Goal: Find specific page/section: Find specific page/section

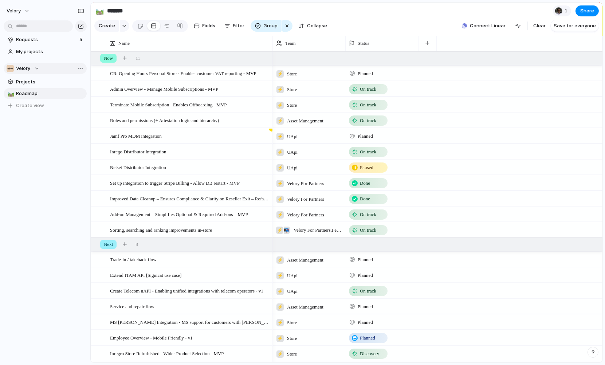
click at [37, 66] on div "Velory" at bounding box center [23, 68] width 33 height 7
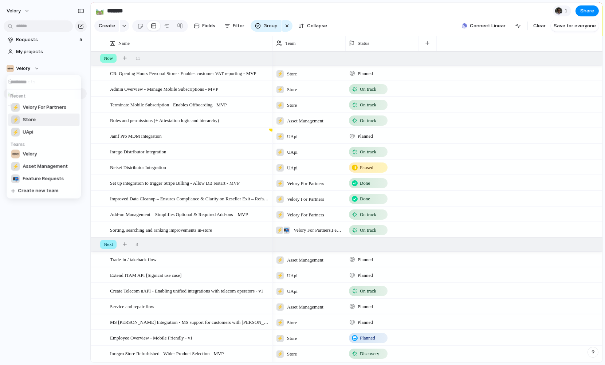
click at [41, 119] on li "⚡ Store" at bounding box center [43, 120] width 71 height 12
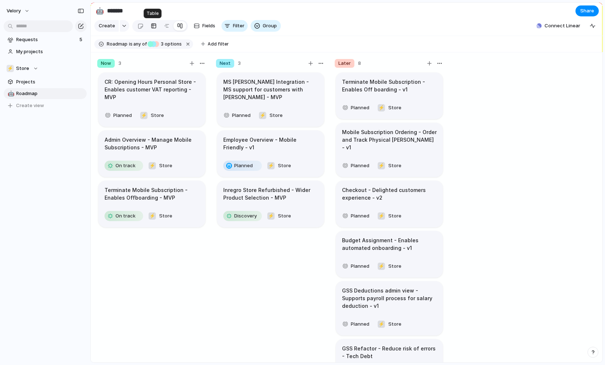
click at [152, 26] on div at bounding box center [154, 26] width 6 height 12
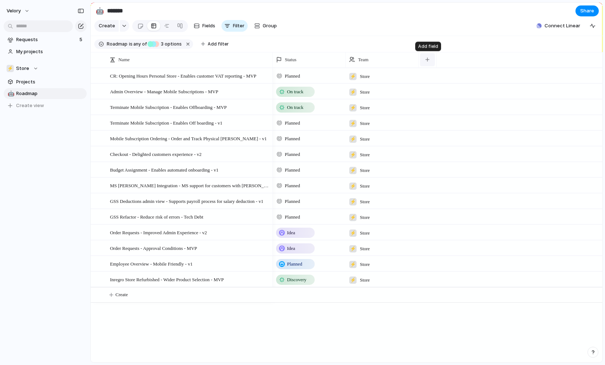
click at [429, 60] on div "button" at bounding box center [427, 60] width 4 height 4
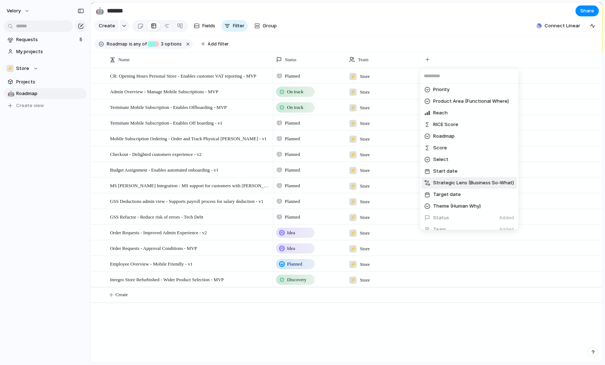
scroll to position [198, 0]
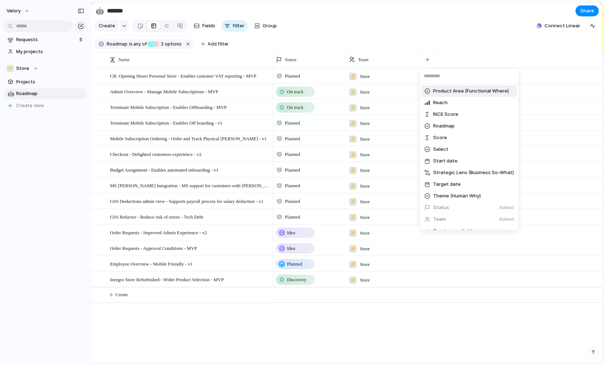
click at [449, 91] on span "Product Area (Functional Where)" at bounding box center [471, 90] width 76 height 7
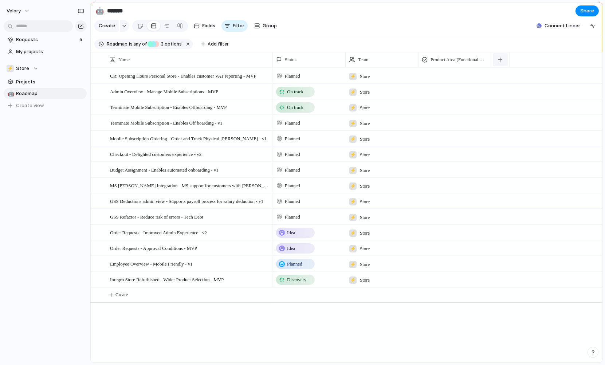
click at [501, 61] on div "button" at bounding box center [500, 60] width 4 height 4
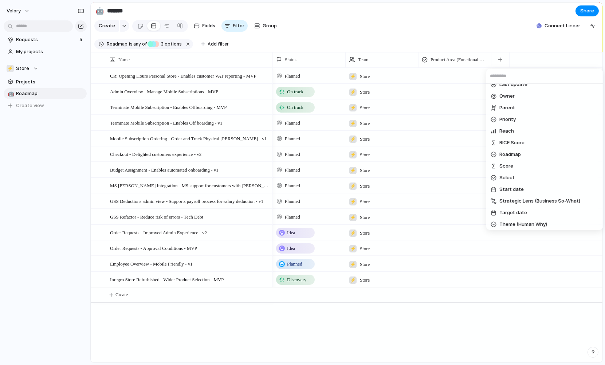
scroll to position [187, 0]
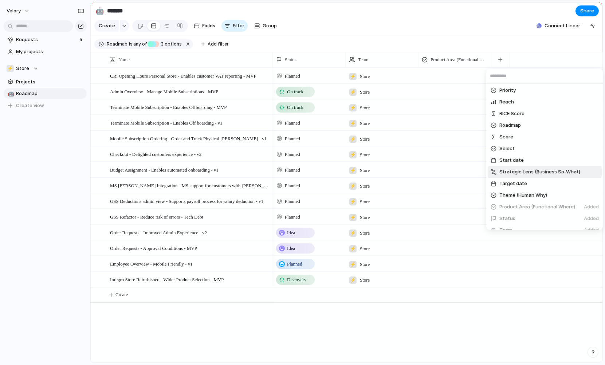
click at [519, 172] on span "Strategic Lens (Business So-What)" at bounding box center [539, 171] width 81 height 7
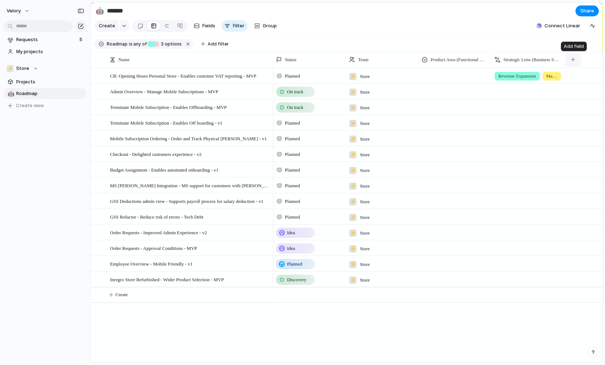
click at [572, 59] on div "button" at bounding box center [573, 60] width 4 height 4
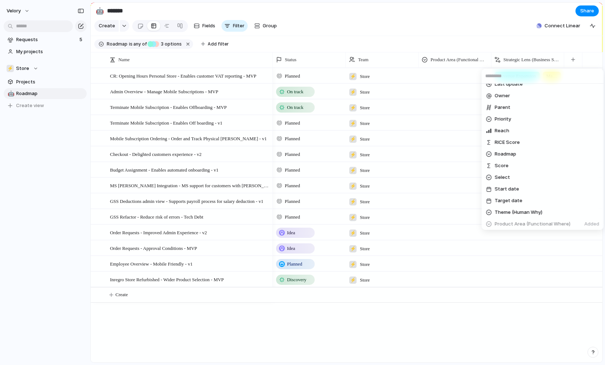
scroll to position [161, 0]
click at [512, 208] on span "Theme (Human Why)" at bounding box center [518, 210] width 48 height 7
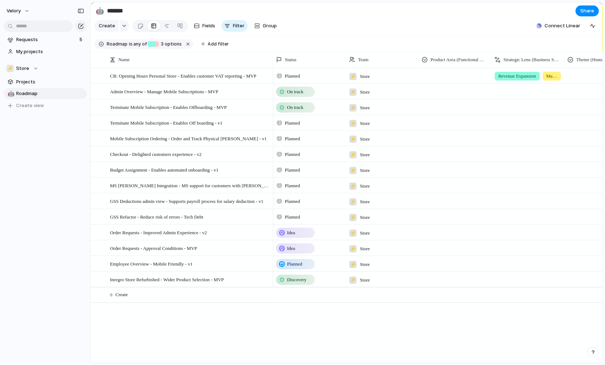
scroll to position [0, 53]
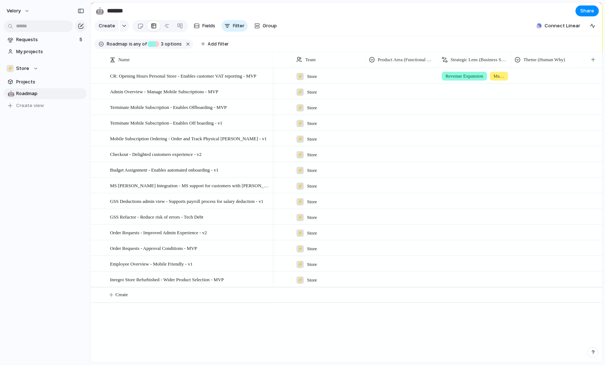
click at [395, 87] on div at bounding box center [402, 90] width 72 height 12
click at [392, 92] on div "Type to add a value" at bounding box center [302, 182] width 605 height 365
click at [399, 73] on div at bounding box center [402, 74] width 72 height 12
click at [468, 91] on div "Type to add a value" at bounding box center [302, 182] width 605 height 365
click at [462, 91] on div at bounding box center [475, 90] width 72 height 12
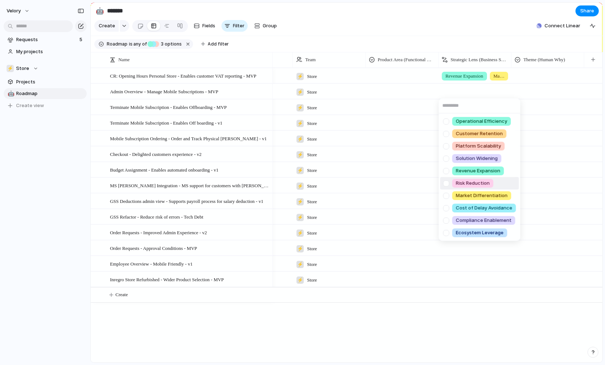
click at [537, 73] on div "Operational Efficiency Customer Retention Platform Scalability Solution Widenin…" at bounding box center [302, 182] width 605 height 365
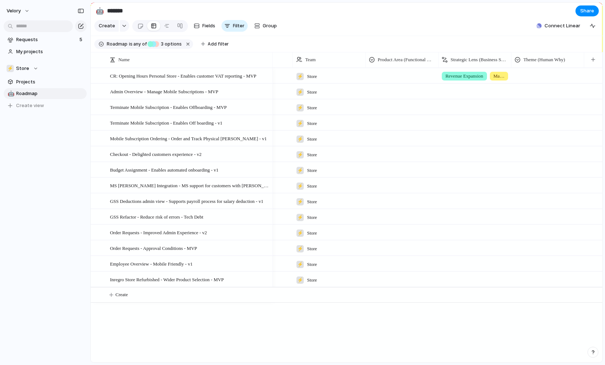
click at [537, 91] on div at bounding box center [548, 90] width 72 height 12
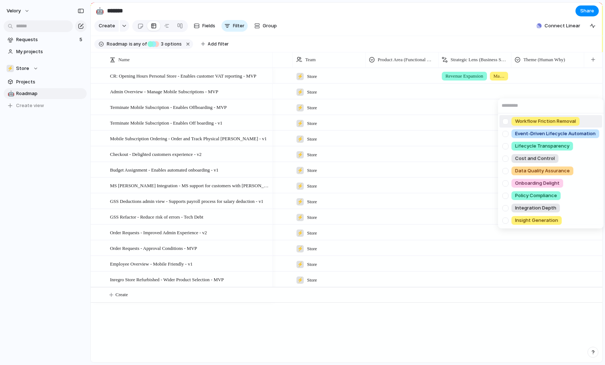
click at [512, 39] on div "Workflow Friction Removal Event‑Driven Lifecycle Automation Lifecycle Transpare…" at bounding box center [302, 182] width 605 height 365
